Goal: Navigation & Orientation: Find specific page/section

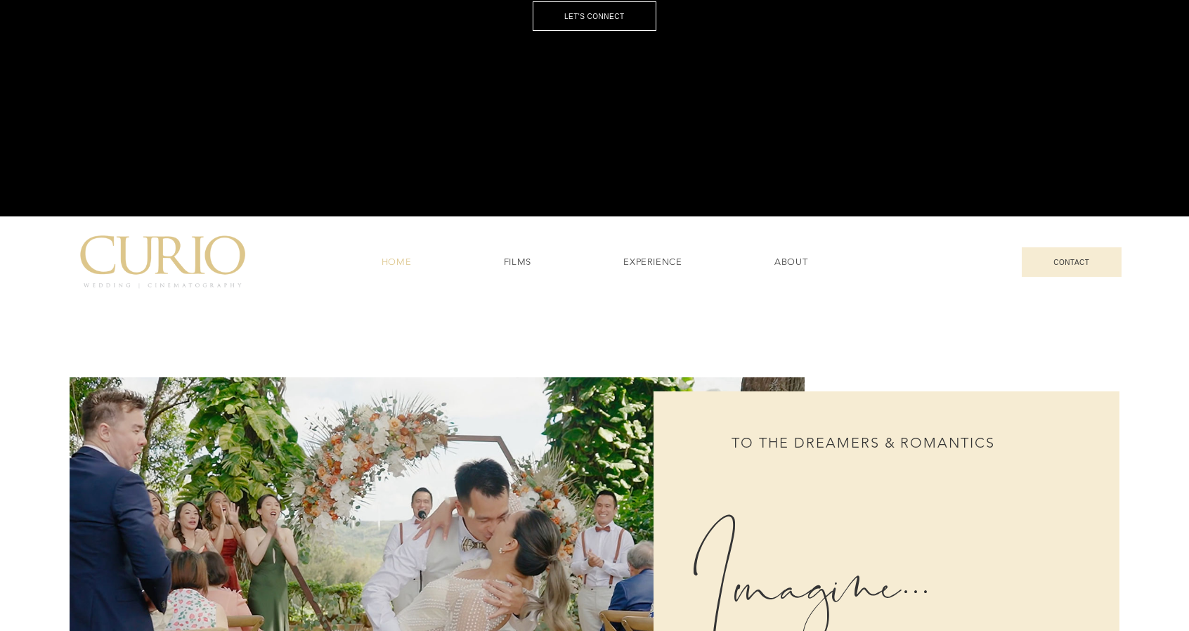
scroll to position [422, 0]
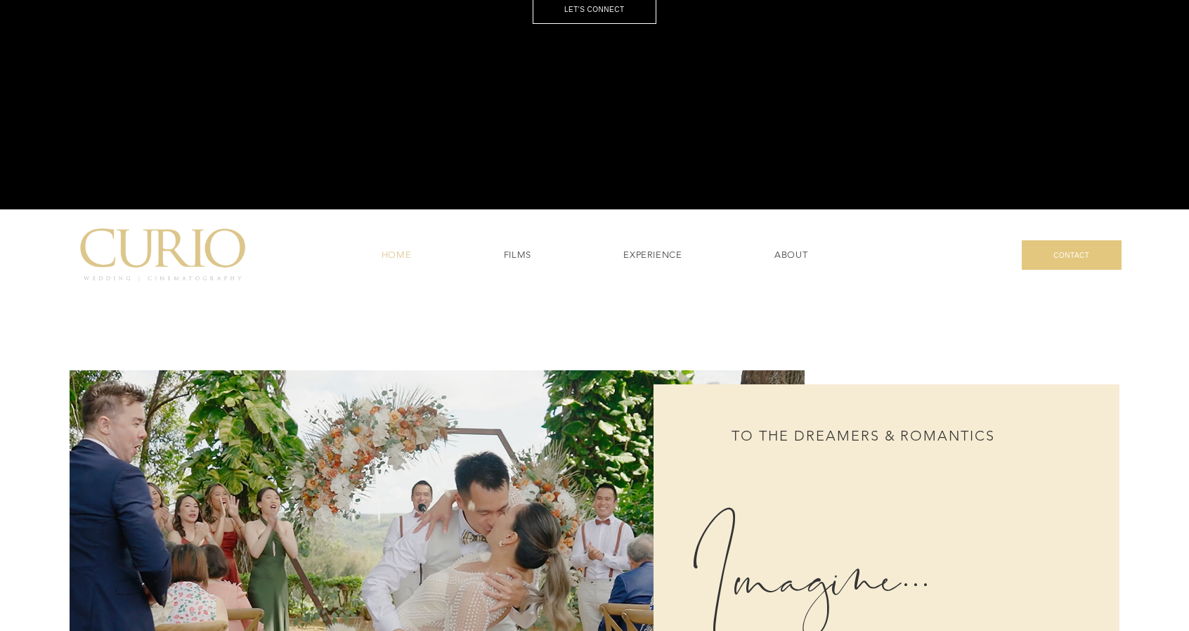
click at [1066, 259] on span "CONTACT" at bounding box center [1071, 256] width 36 height 8
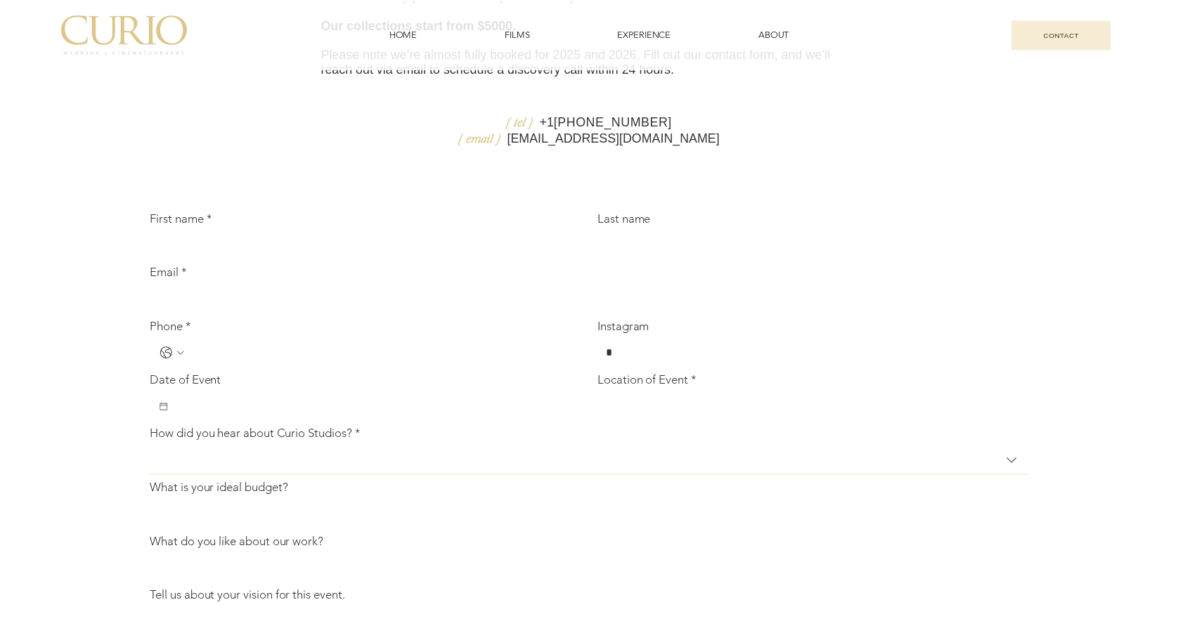
scroll to position [250, 0]
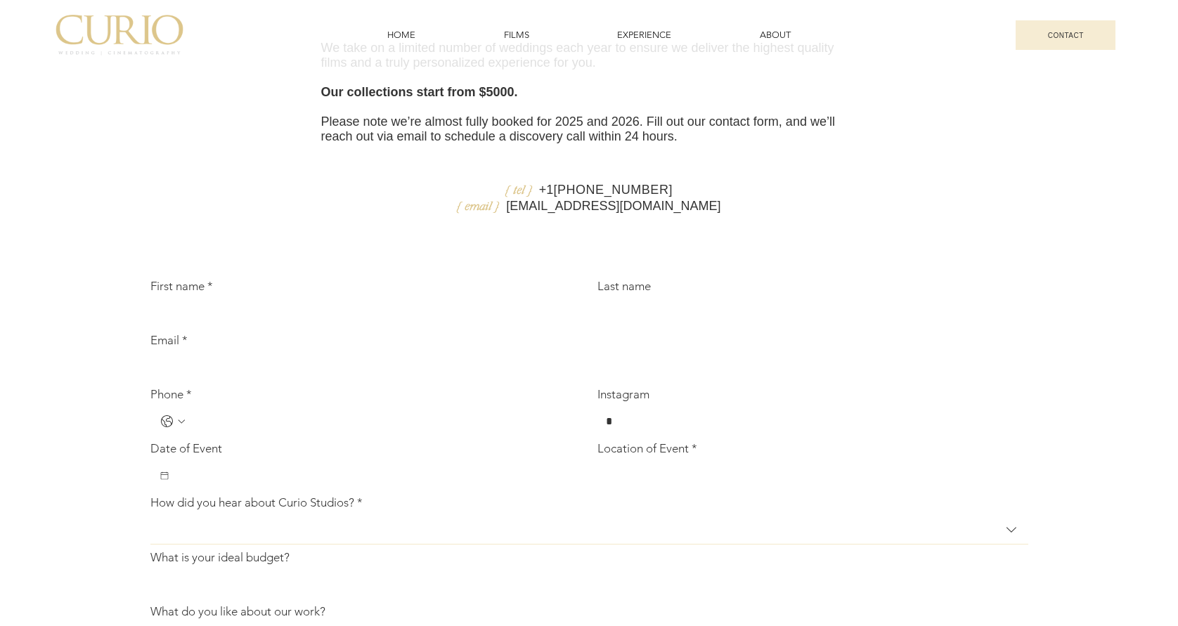
click at [415, 265] on div "LET'S WORK TOGETHER We take on a limited number of weddings each year to ensure…" at bounding box center [588, 376] width 911 height 850
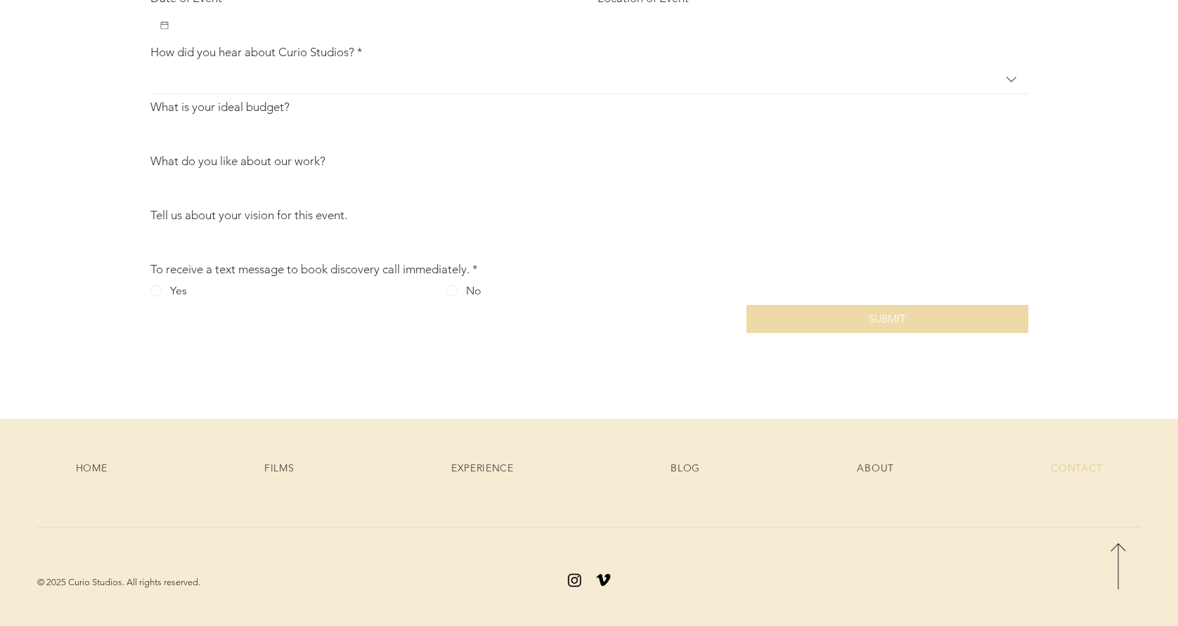
scroll to position [742, 0]
click at [899, 462] on div "ABOUT" at bounding box center [875, 468] width 174 height 13
click at [107, 470] on span "HOME" at bounding box center [92, 468] width 32 height 13
